Goal: Information Seeking & Learning: Learn about a topic

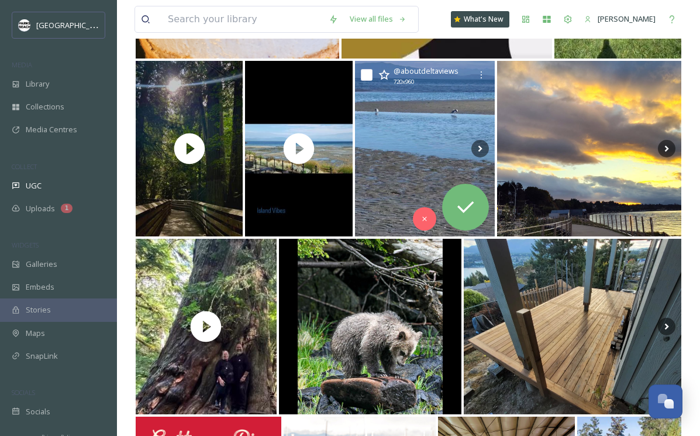
scroll to position [8490, 0]
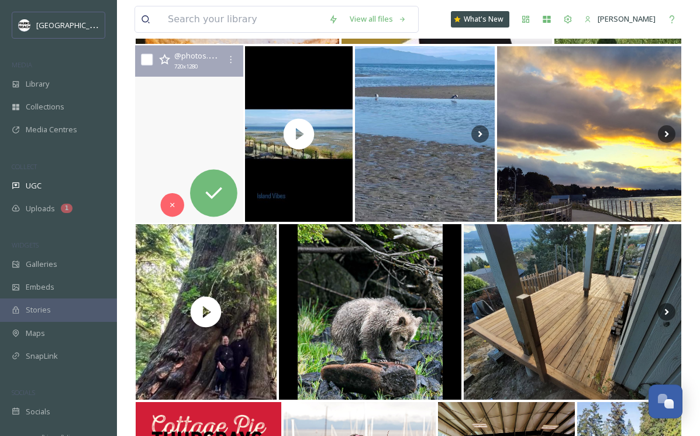
click at [204, 103] on video "Nearing the end of National Forest Week and what better way to celebrate it, th…" at bounding box center [189, 134] width 108 height 177
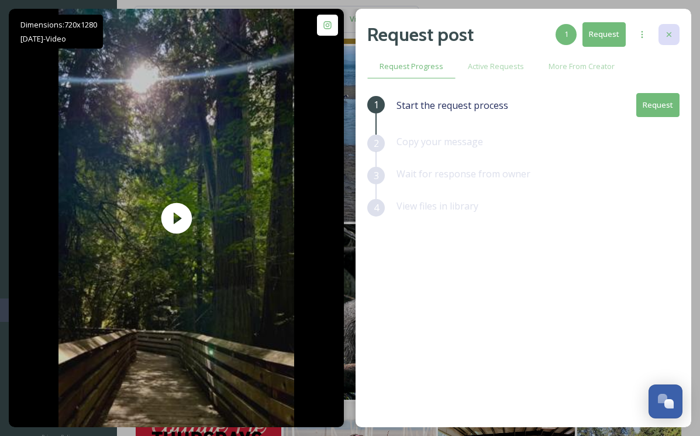
click at [675, 35] on div at bounding box center [669, 34] width 21 height 21
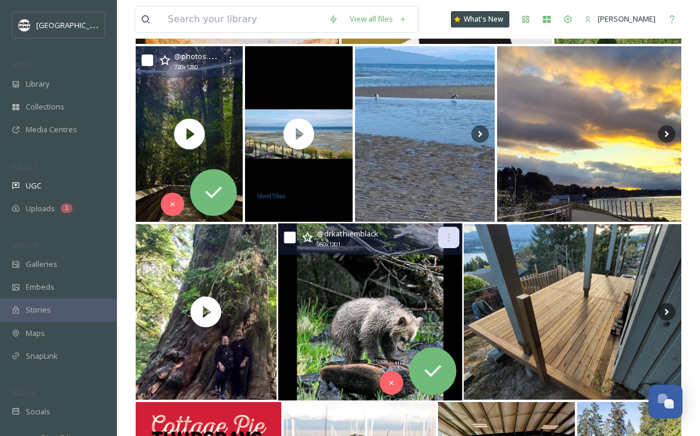
scroll to position [8856, 0]
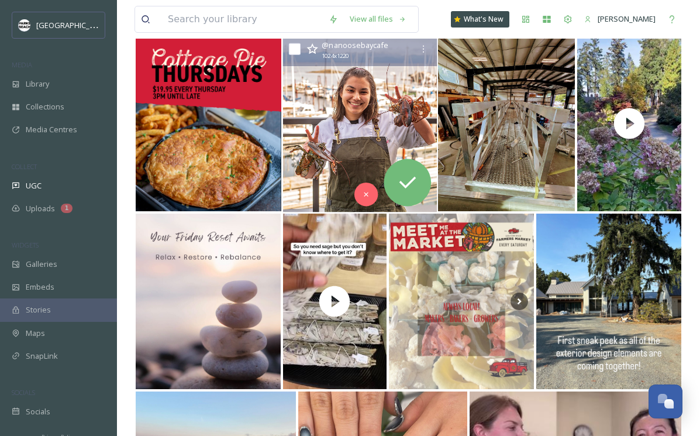
click at [364, 88] on img at bounding box center [359, 123] width 154 height 177
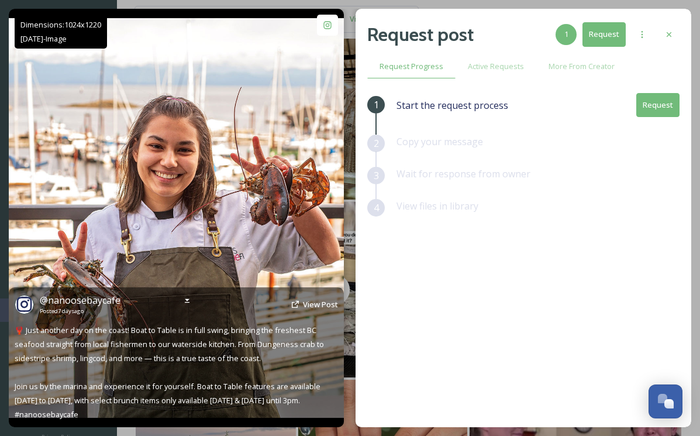
scroll to position [8870, 0]
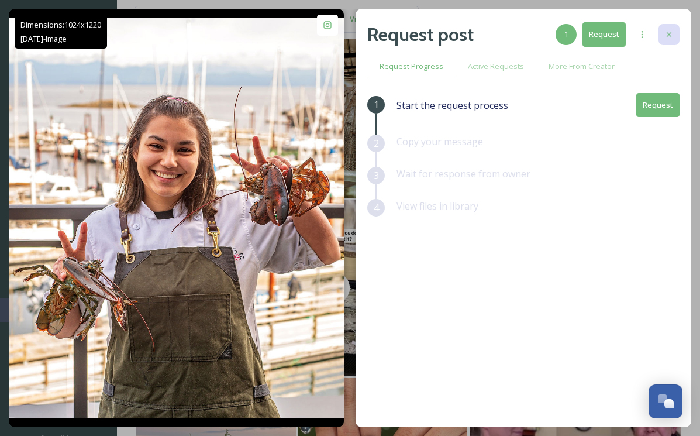
click at [676, 27] on div at bounding box center [669, 34] width 21 height 21
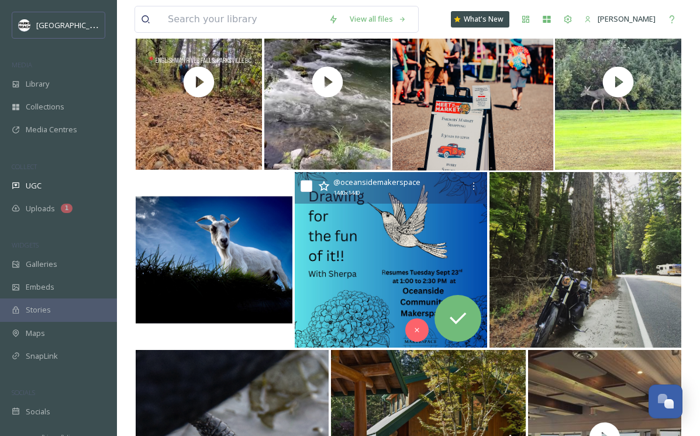
scroll to position [13357, 0]
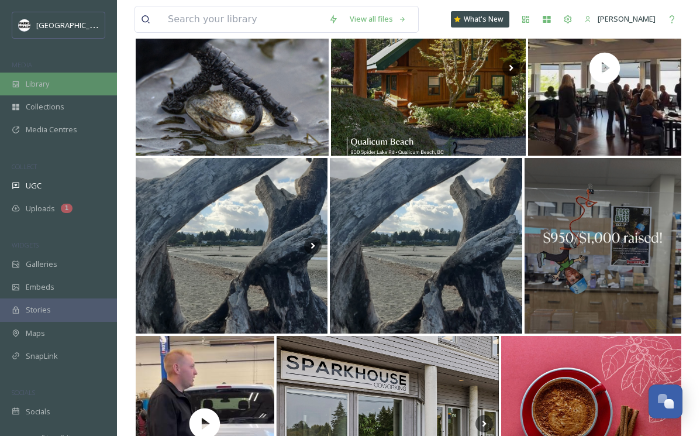
click at [43, 84] on span "Library" at bounding box center [37, 83] width 23 height 11
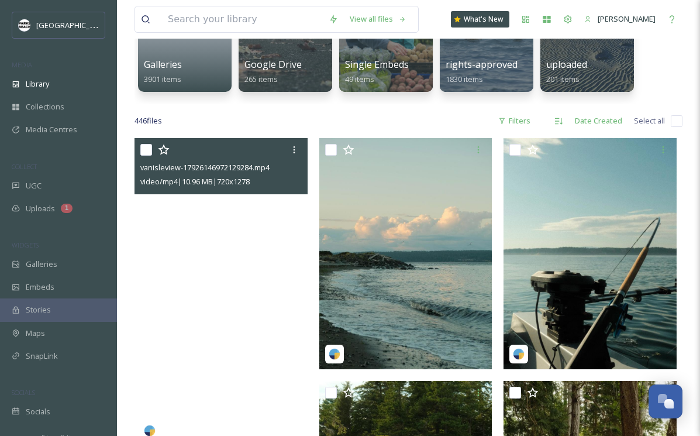
scroll to position [250, 0]
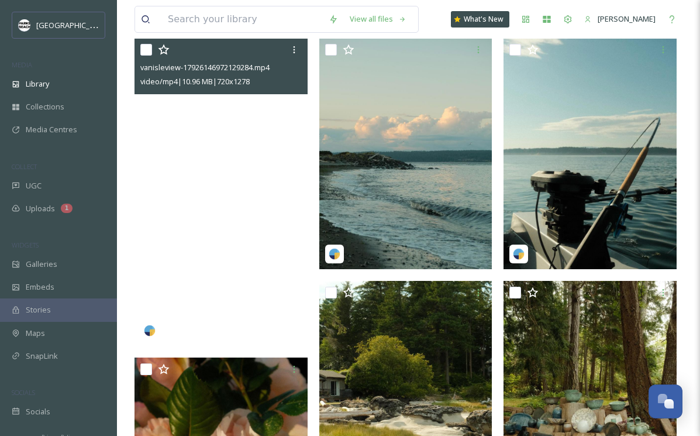
click at [249, 189] on video "vanisleview-17926146972129284.mp4" at bounding box center [221, 191] width 173 height 307
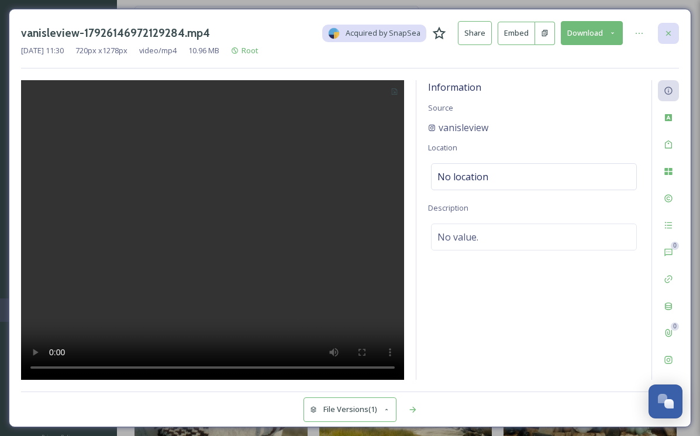
click at [667, 32] on icon at bounding box center [668, 33] width 9 height 9
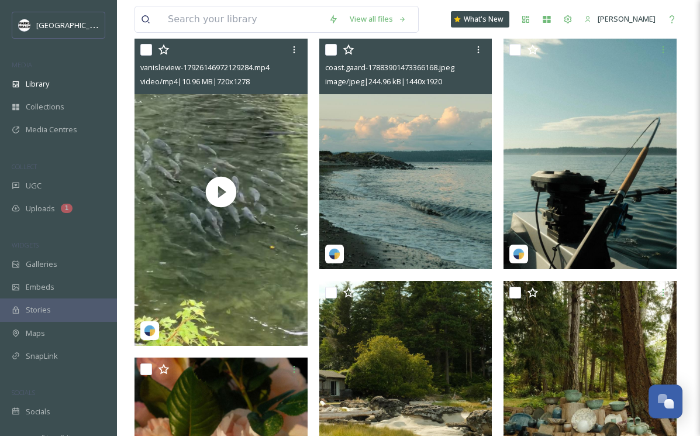
click at [401, 216] on img at bounding box center [405, 153] width 173 height 231
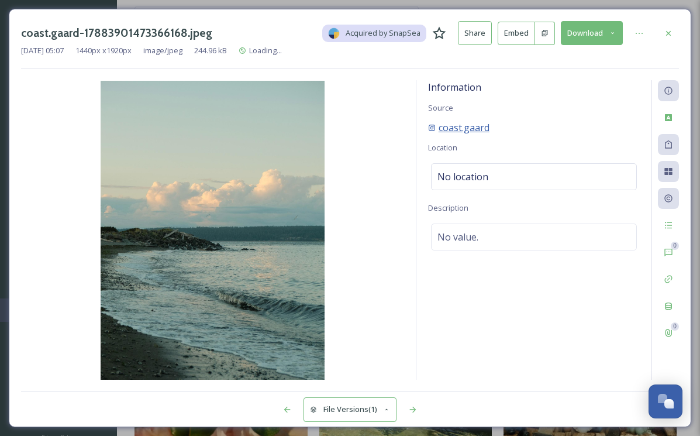
click at [468, 131] on span "coast.gaard" at bounding box center [464, 127] width 51 height 14
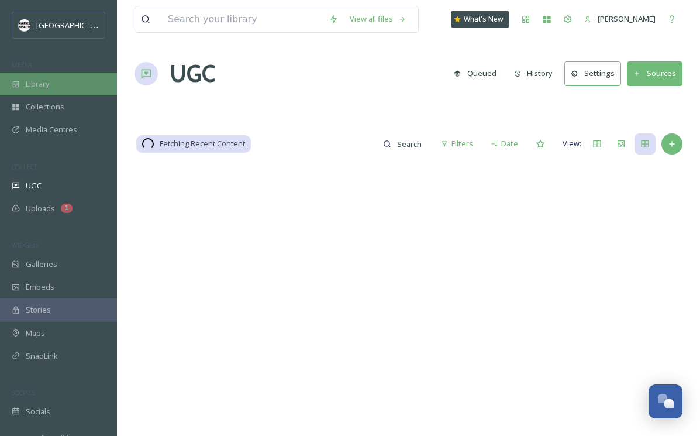
click at [47, 84] on span "Library" at bounding box center [37, 83] width 23 height 11
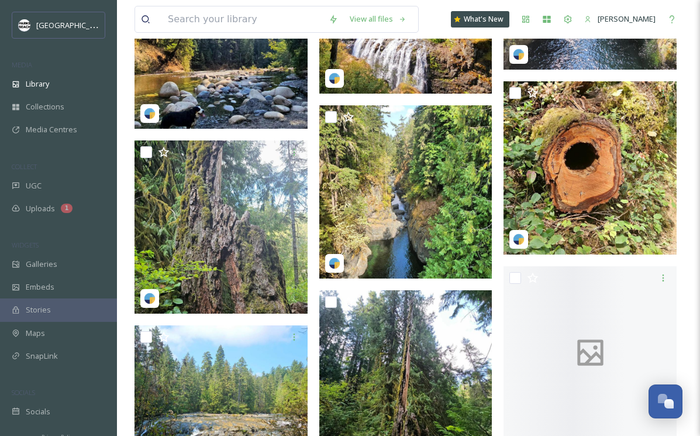
scroll to position [5900, 0]
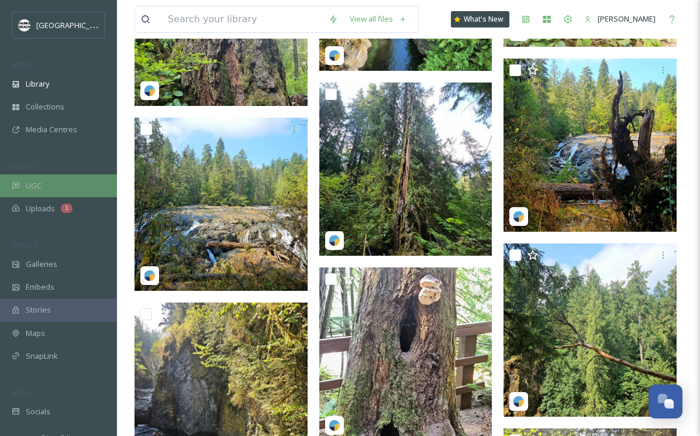
click at [37, 184] on span "UGC" at bounding box center [34, 185] width 16 height 11
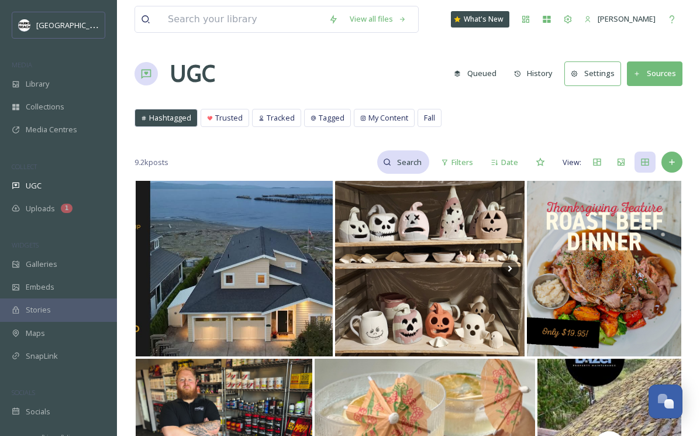
click at [413, 163] on input at bounding box center [410, 161] width 38 height 23
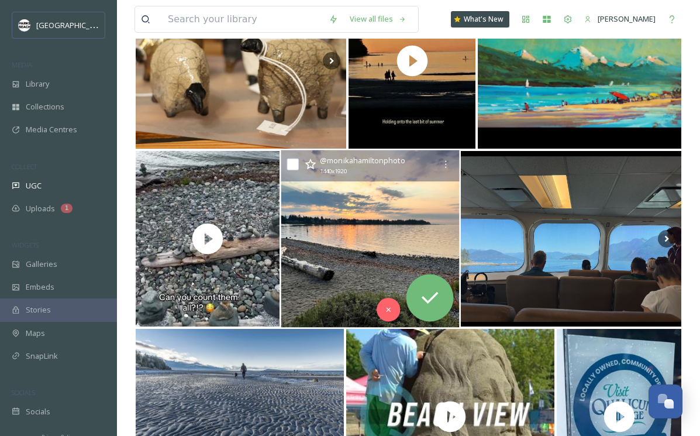
scroll to position [448, 0]
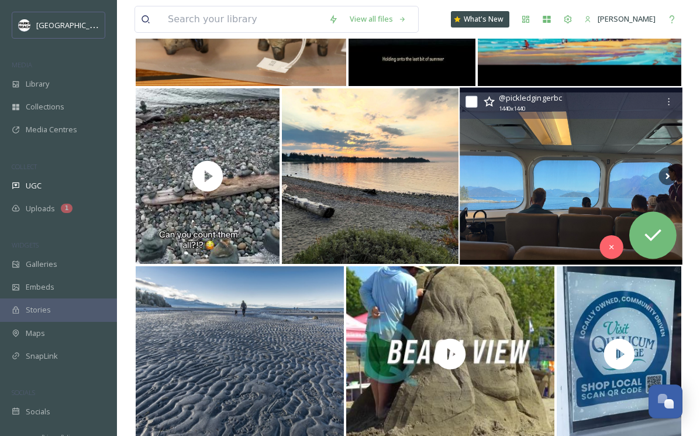
click at [535, 228] on img at bounding box center [571, 176] width 223 height 177
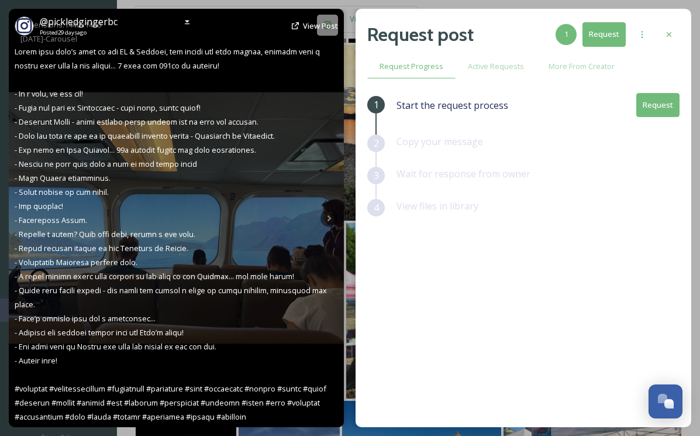
scroll to position [550, 0]
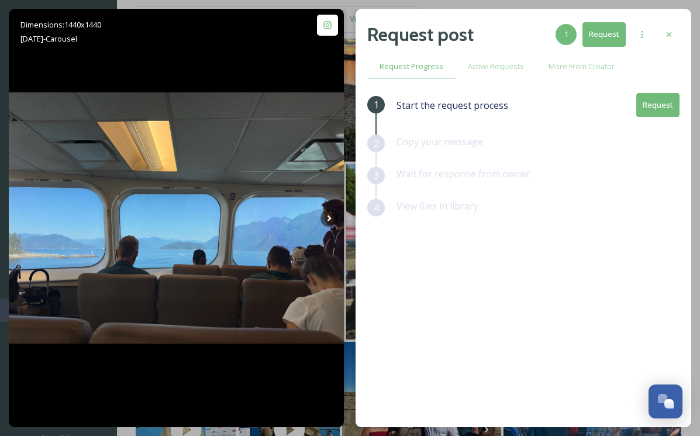
click at [681, 5] on div "Dimensions: 1440 x 1440 Sep 04 - Carousel @ pickledgingerbc Posted 29 days ago …" at bounding box center [350, 218] width 700 height 436
click at [671, 35] on icon at bounding box center [668, 34] width 9 height 9
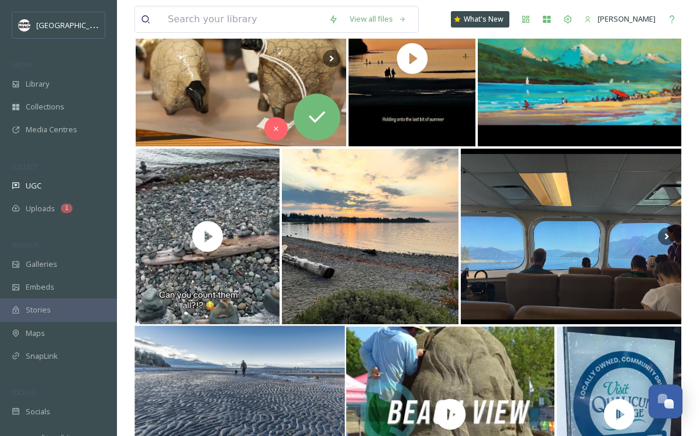
scroll to position [587, 0]
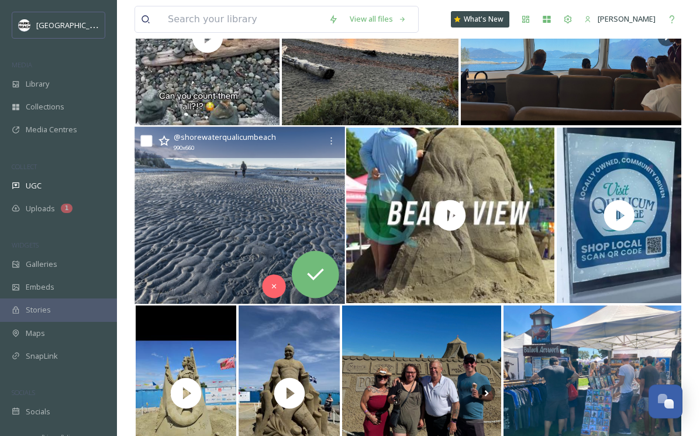
click at [230, 256] on img at bounding box center [240, 215] width 211 height 177
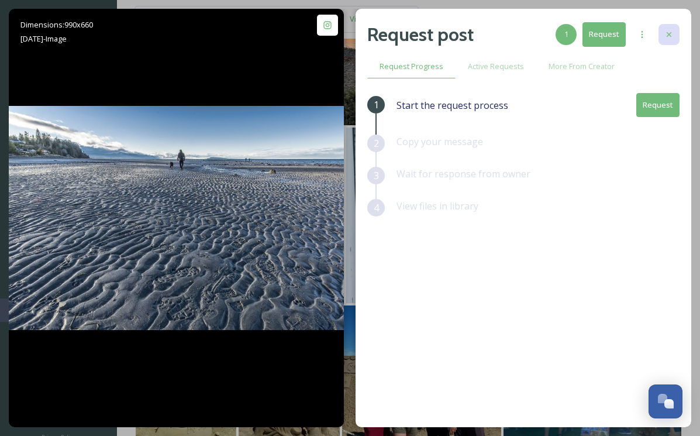
click at [673, 35] on icon at bounding box center [668, 34] width 9 height 9
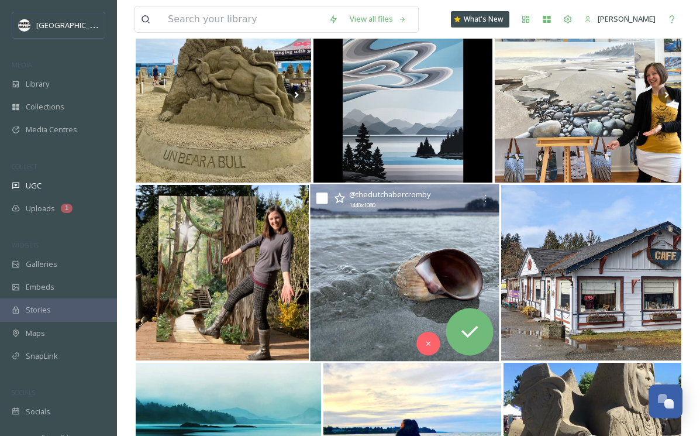
scroll to position [2841, 0]
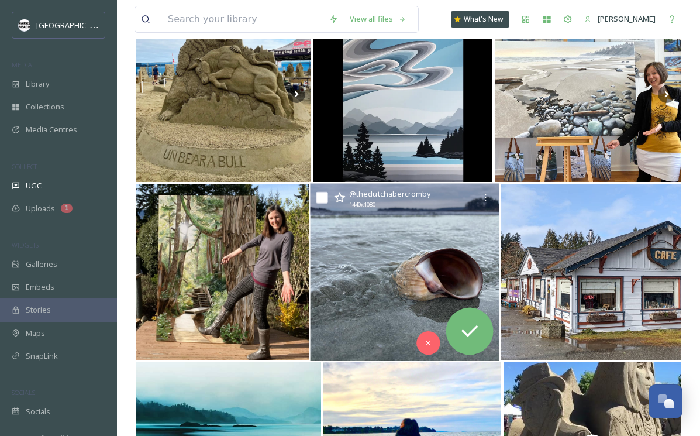
click at [378, 308] on img at bounding box center [405, 272] width 189 height 177
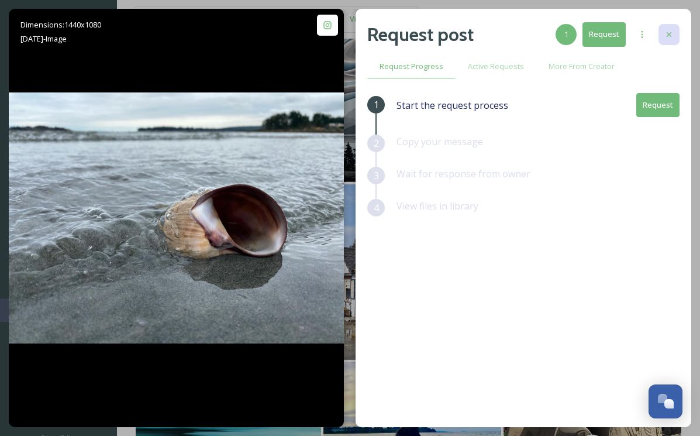
click at [674, 33] on div at bounding box center [669, 34] width 21 height 21
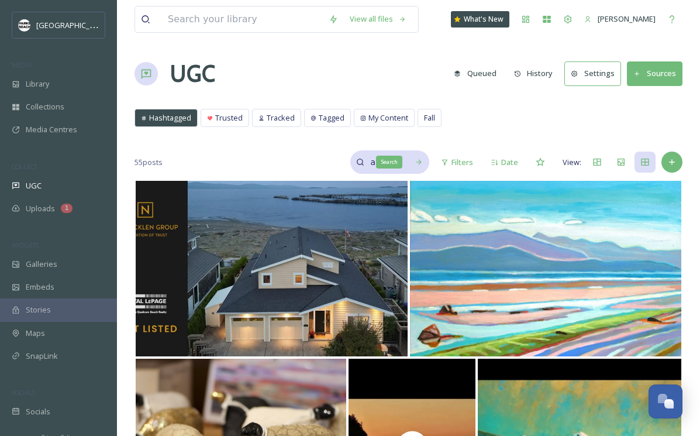
click at [403, 160] on div "art beach Search" at bounding box center [389, 161] width 79 height 23
type input "a"
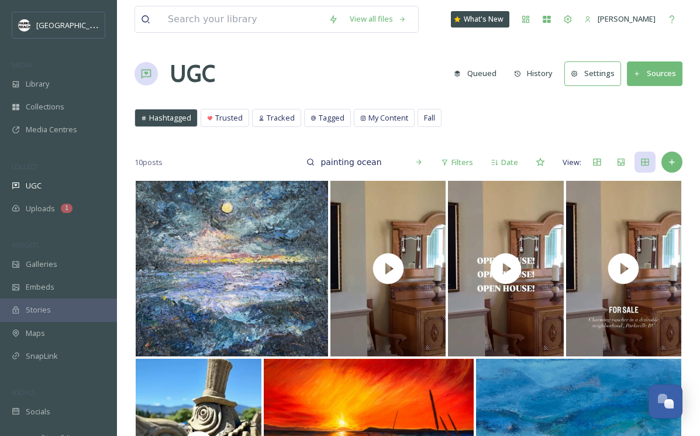
drag, startPoint x: 381, startPoint y: 161, endPoint x: 267, endPoint y: 151, distance: 115.0
click at [267, 151] on div "10 posts painting ocean Filters Date View:" at bounding box center [409, 161] width 548 height 23
click at [344, 164] on input "painting ocean" at bounding box center [359, 161] width 88 height 23
drag, startPoint x: 387, startPoint y: 163, endPoint x: 303, endPoint y: 164, distance: 84.2
click at [303, 164] on div "painting ocean" at bounding box center [365, 161] width 129 height 23
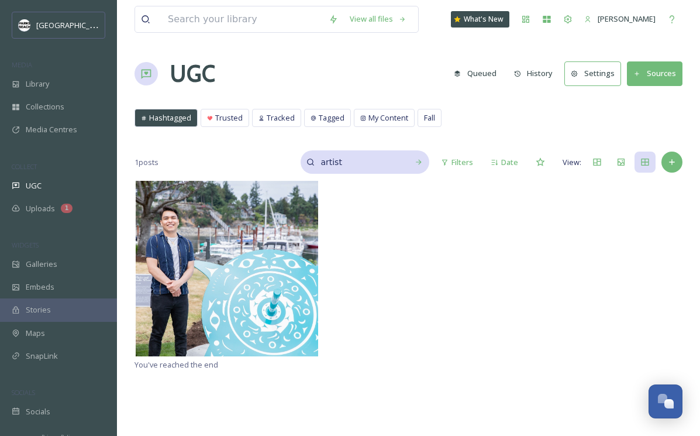
type input "artist"
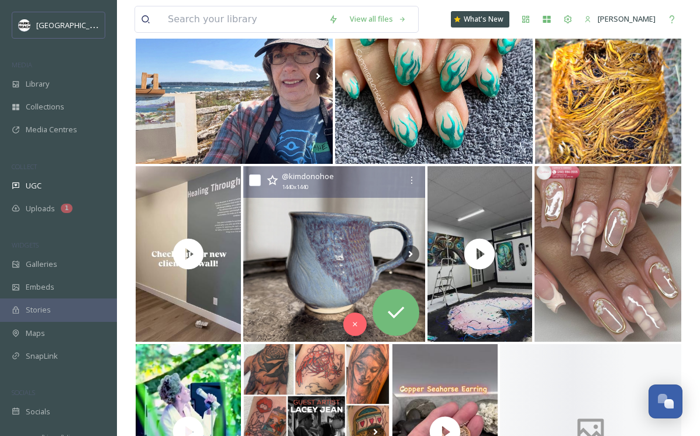
scroll to position [1327, 0]
